Goal: Transaction & Acquisition: Purchase product/service

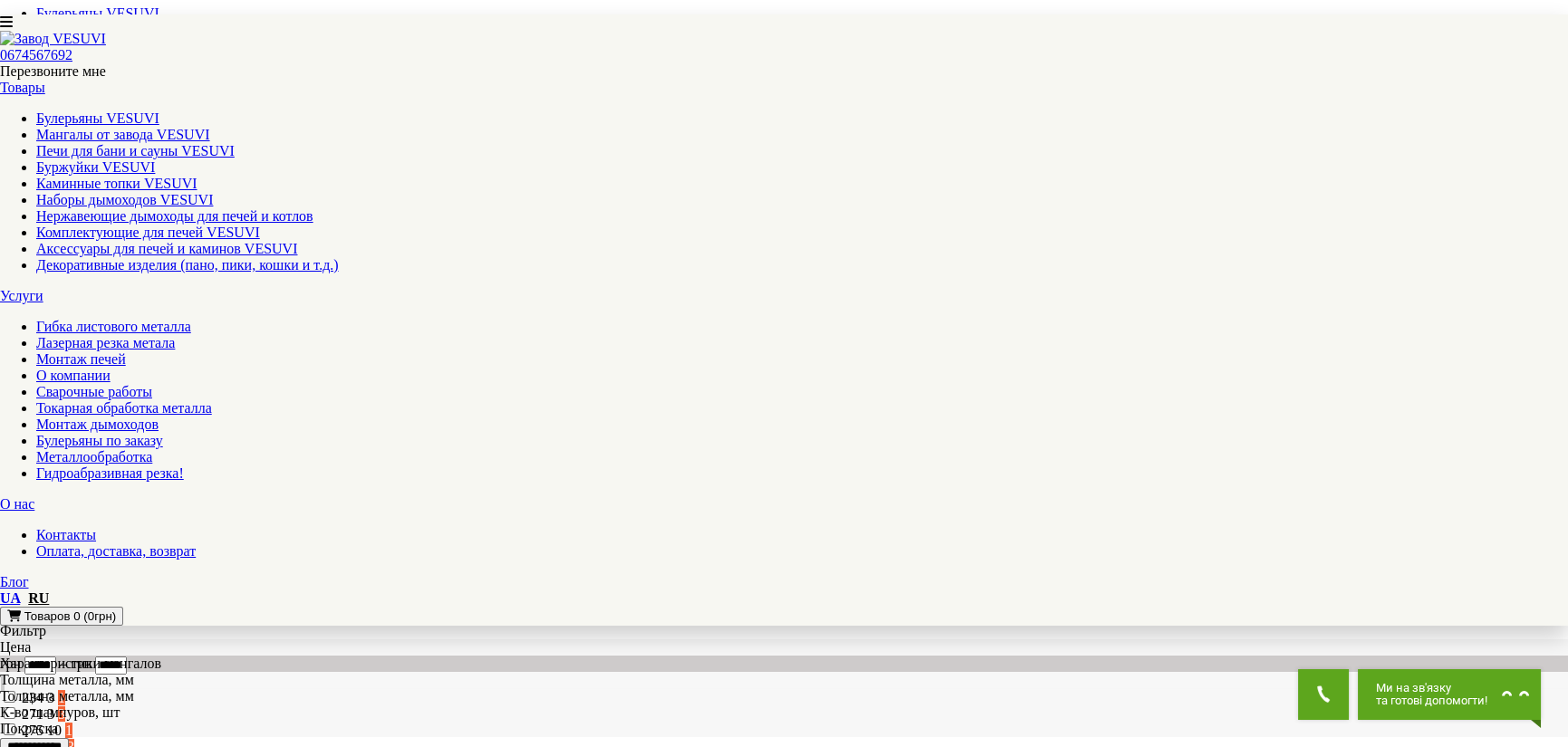
scroll to position [815, 0]
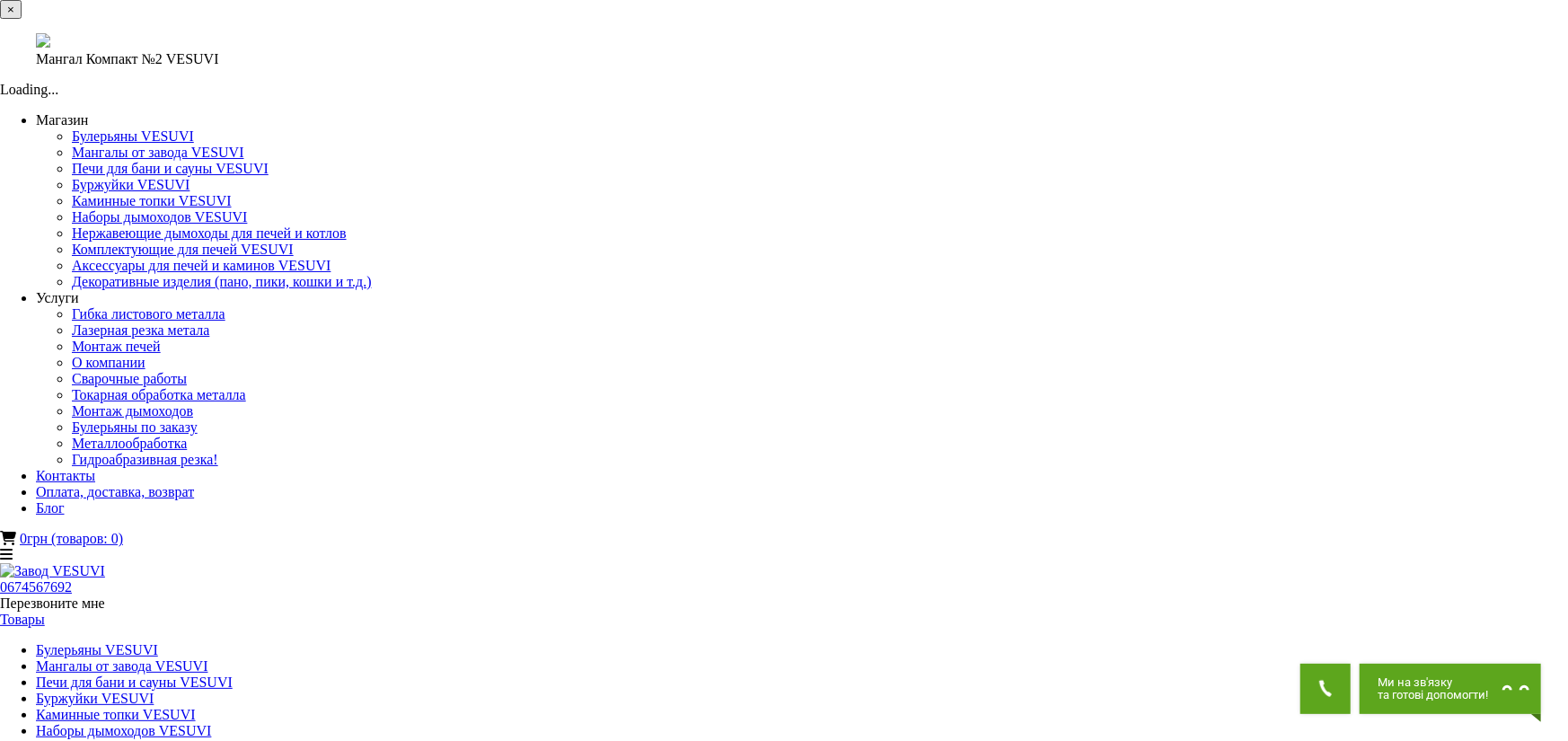
click at [50, 47] on img at bounding box center [43, 41] width 15 height 15
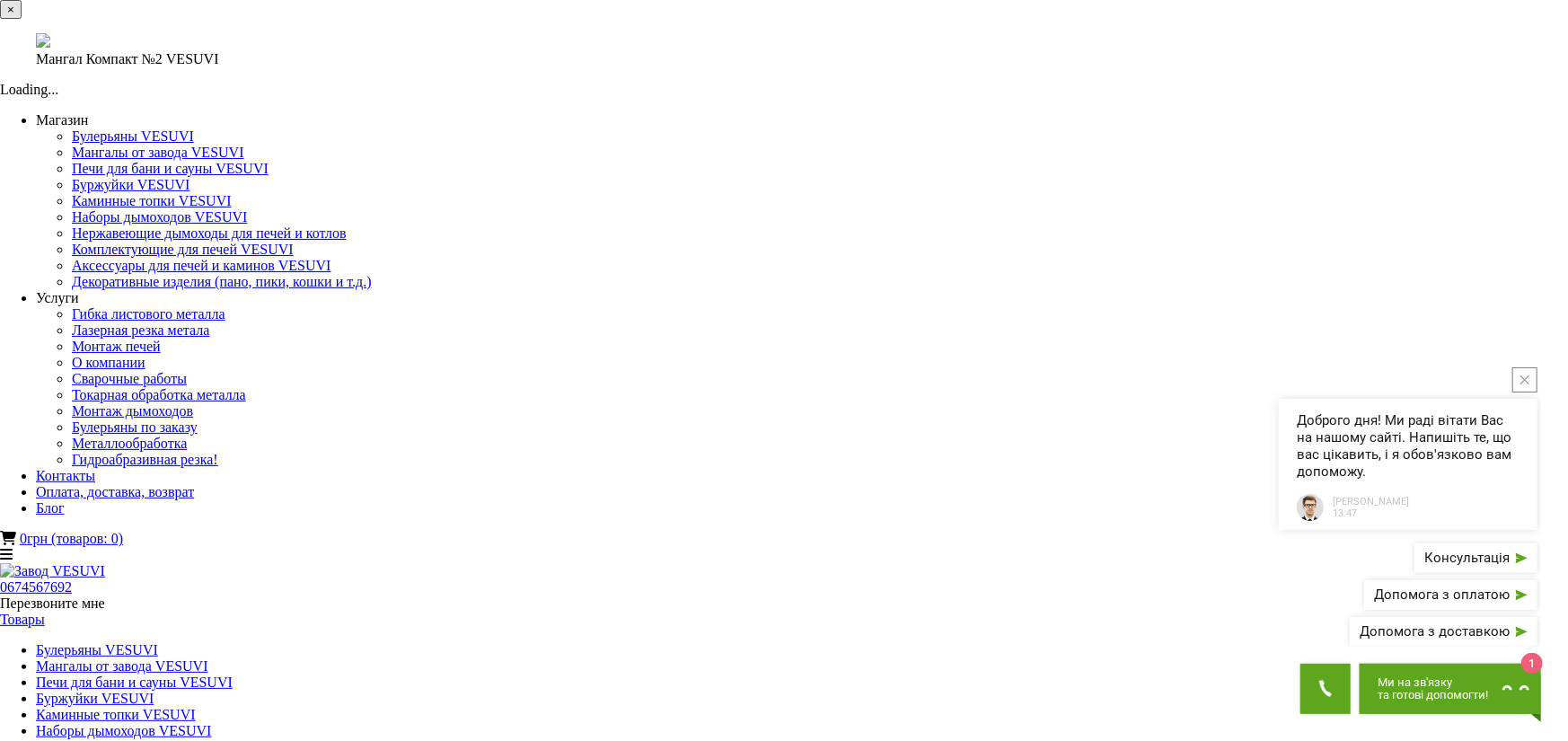
click at [21, 19] on button "×" at bounding box center [10, 9] width 21 height 19
